Goal: Navigation & Orientation: Find specific page/section

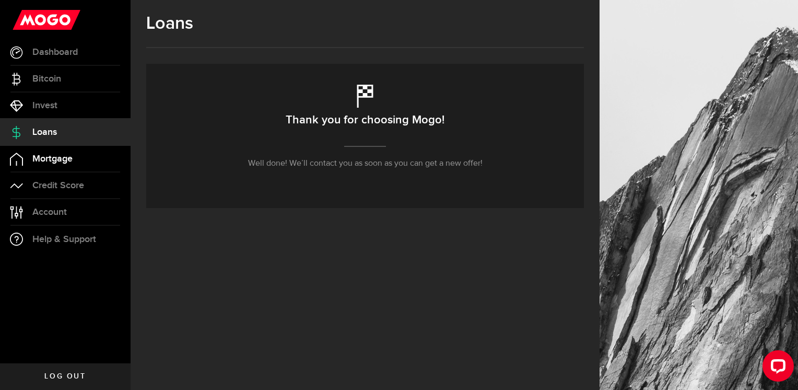
click at [76, 163] on link "Mortgage" at bounding box center [65, 159] width 131 height 26
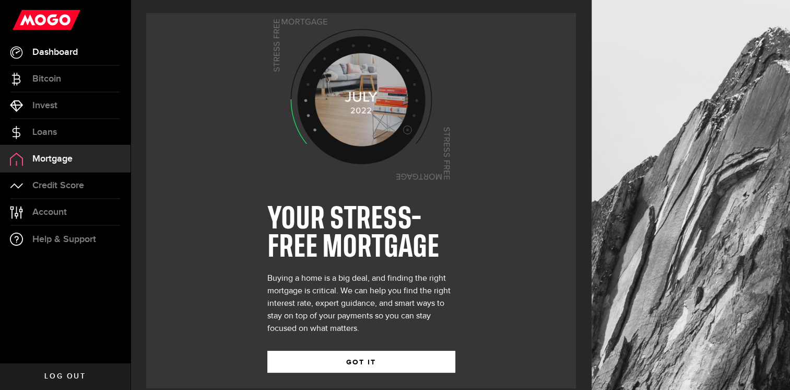
click at [75, 51] on span "Dashboard" at bounding box center [54, 52] width 45 height 9
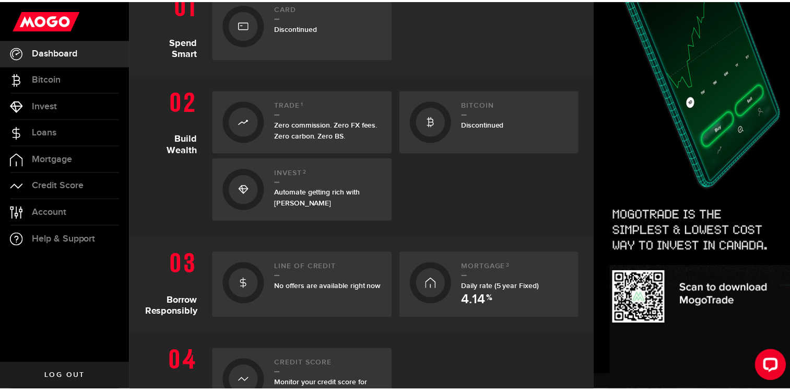
scroll to position [261, 0]
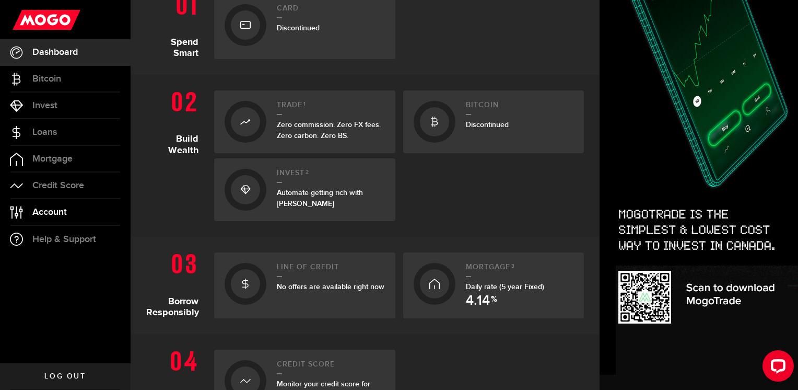
click at [65, 210] on span "Account" at bounding box center [49, 211] width 34 height 9
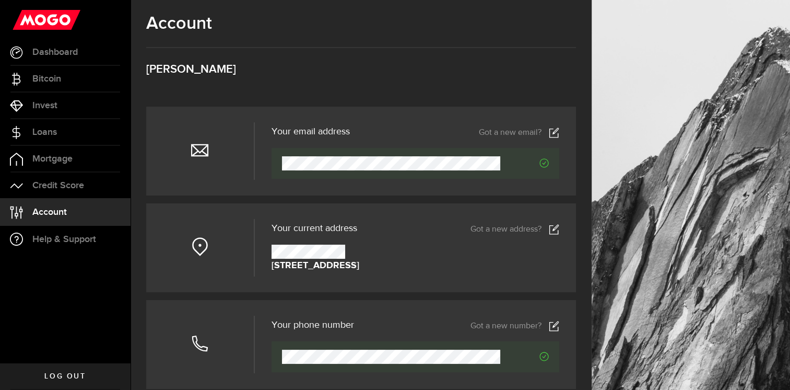
click at [521, 54] on div "Account Compte [PERSON_NAME]" at bounding box center [361, 59] width 430 height 93
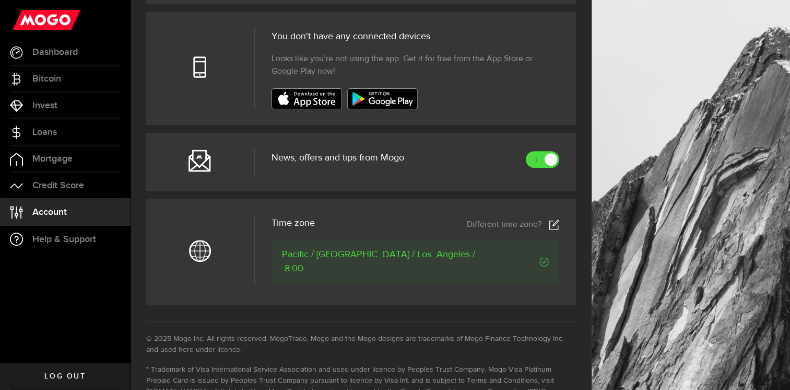
scroll to position [418, 0]
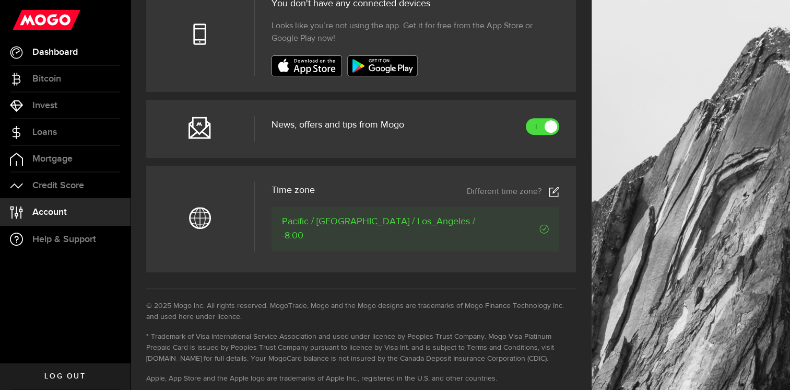
click at [64, 55] on span "Dashboard" at bounding box center [54, 52] width 45 height 9
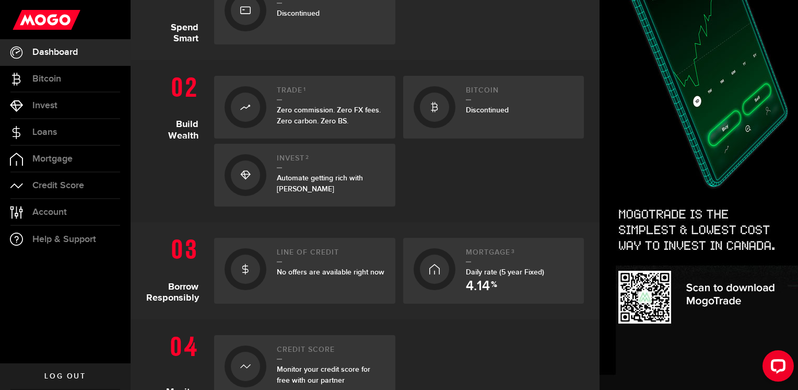
scroll to position [452, 0]
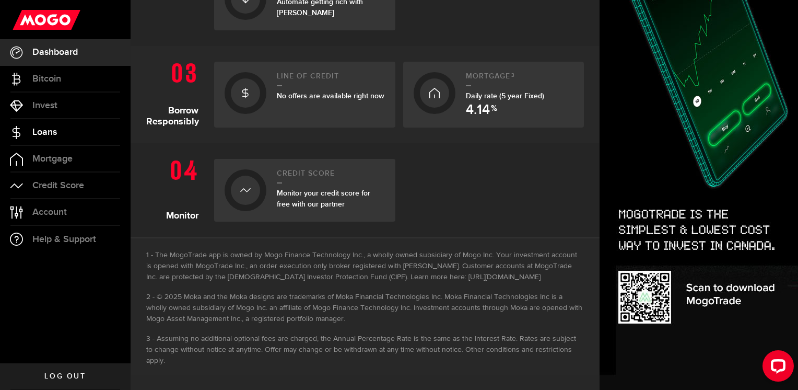
click at [78, 131] on link "Loans" at bounding box center [65, 132] width 131 height 26
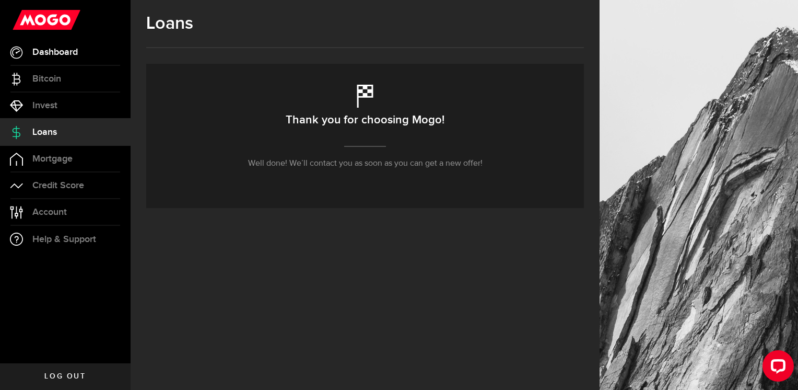
click at [77, 48] on span "Dashboard" at bounding box center [54, 52] width 45 height 9
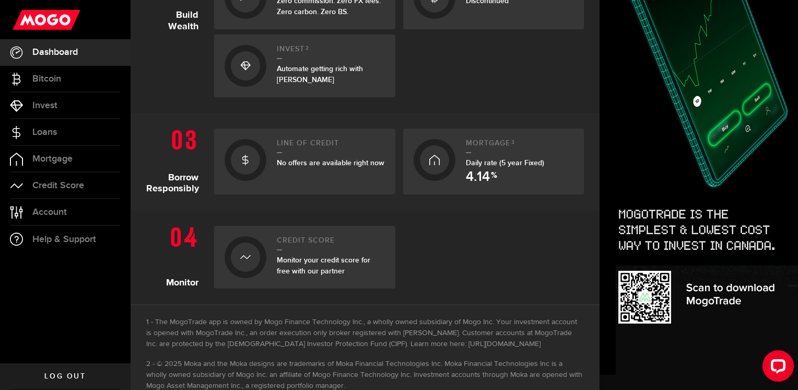
scroll to position [452, 0]
